Goal: Book appointment/travel/reservation

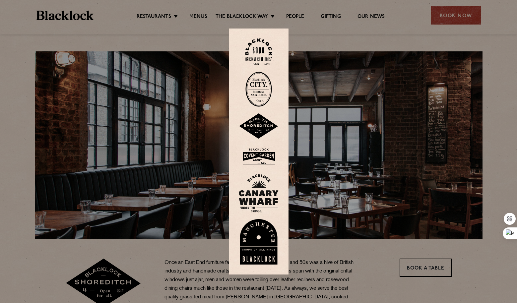
click at [257, 126] on img at bounding box center [259, 126] width 40 height 26
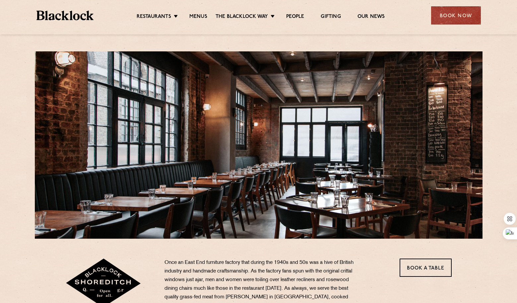
scroll to position [120, 0]
